Goal: Task Accomplishment & Management: Use online tool/utility

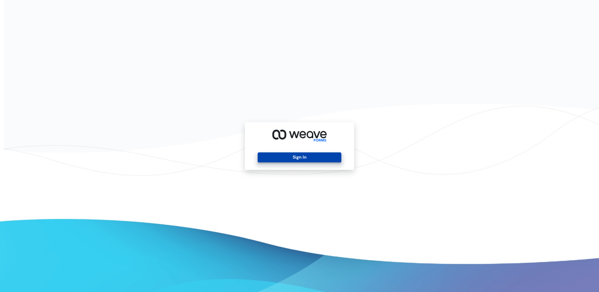
click at [281, 155] on button "Sign In" at bounding box center [298, 157] width 83 height 10
